Goal: Navigation & Orientation: Go to known website

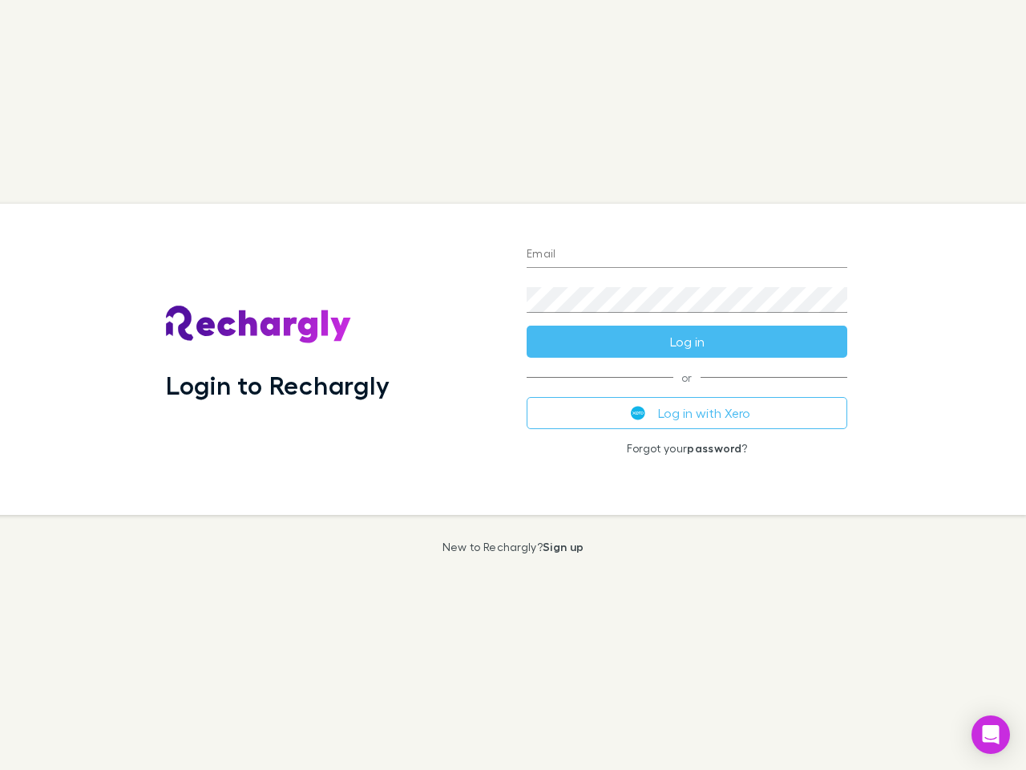
click at [513, 385] on div "Login to Rechargly" at bounding box center [333, 359] width 361 height 311
click at [687, 255] on input "Email" at bounding box center [687, 255] width 321 height 26
click at [687, 341] on button "Log in" at bounding box center [687, 341] width 321 height 32
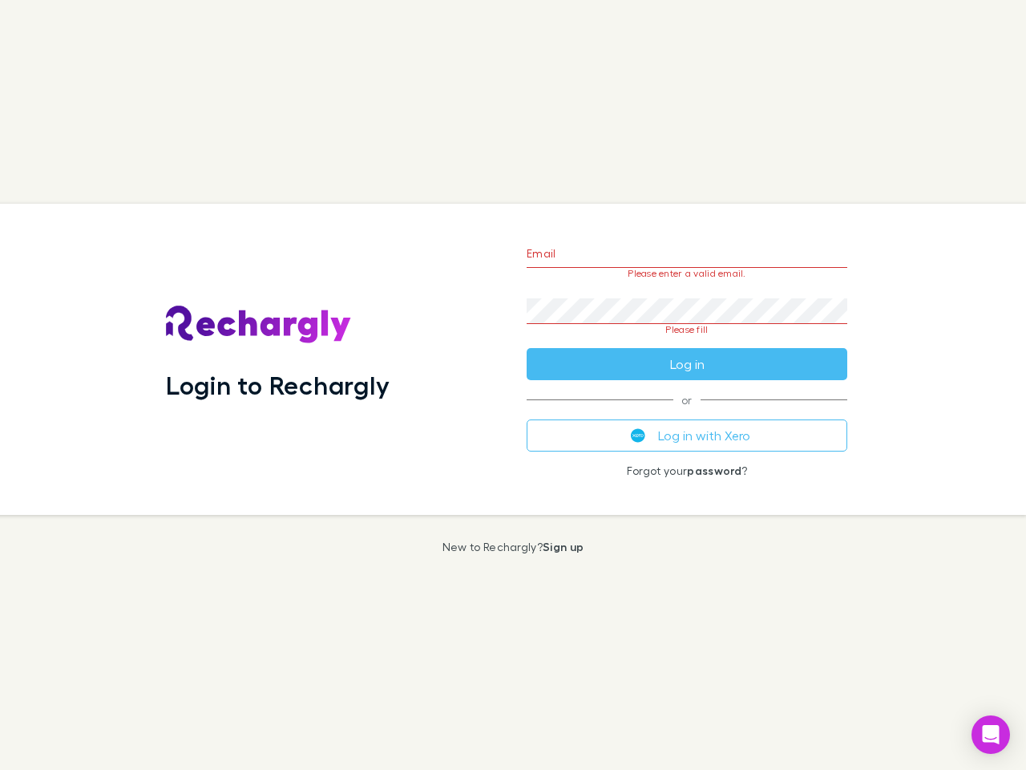
click at [687, 413] on div "Email Please enter a valid email. Password Please fill Log in or Log in with Xe…" at bounding box center [687, 359] width 346 height 311
click at [991, 734] on icon "Open Intercom Messenger" at bounding box center [991, 734] width 17 height 19
